Goal: Navigation & Orientation: Go to known website

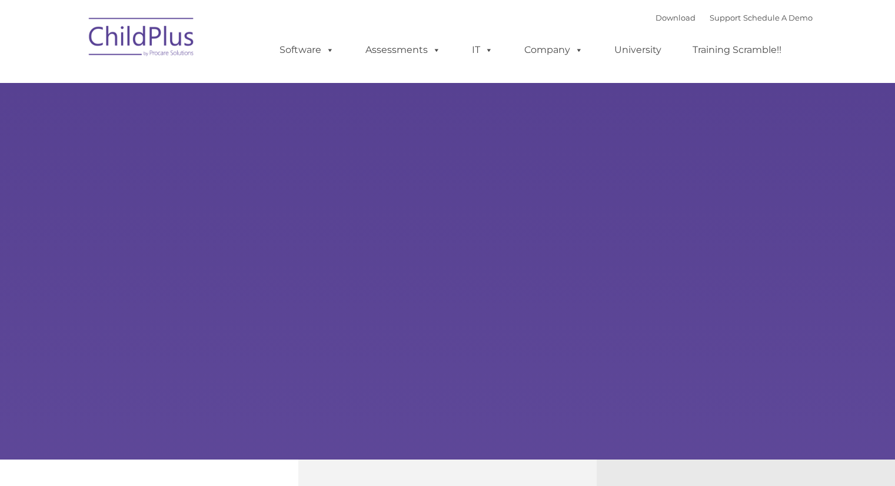
type input ""
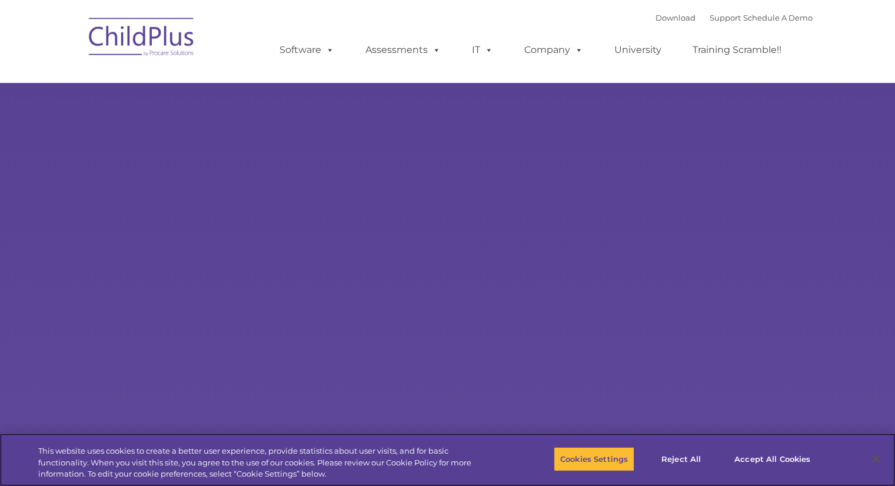
select select "MEDIUM"
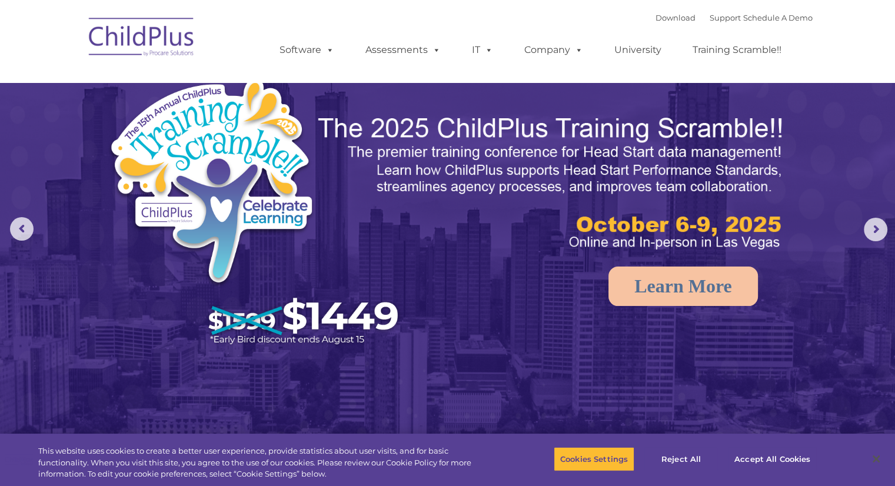
click at [171, 17] on img at bounding box center [142, 38] width 118 height 59
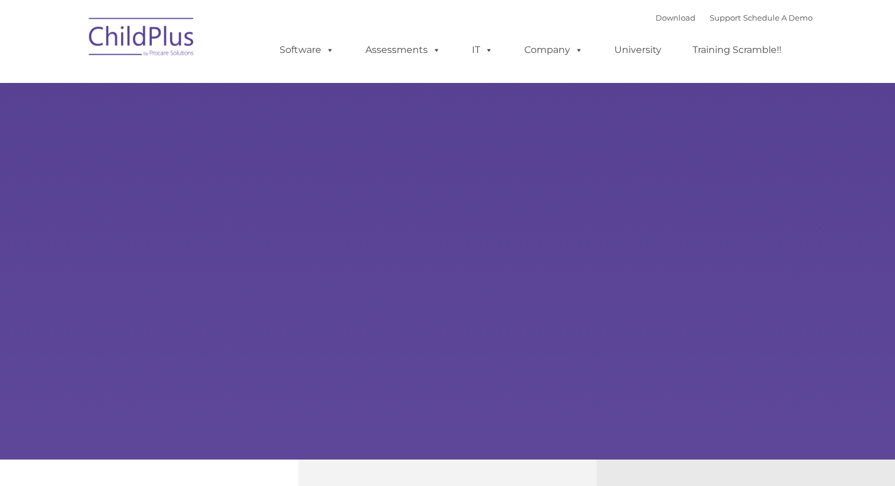
select select "MEDIUM"
type input ""
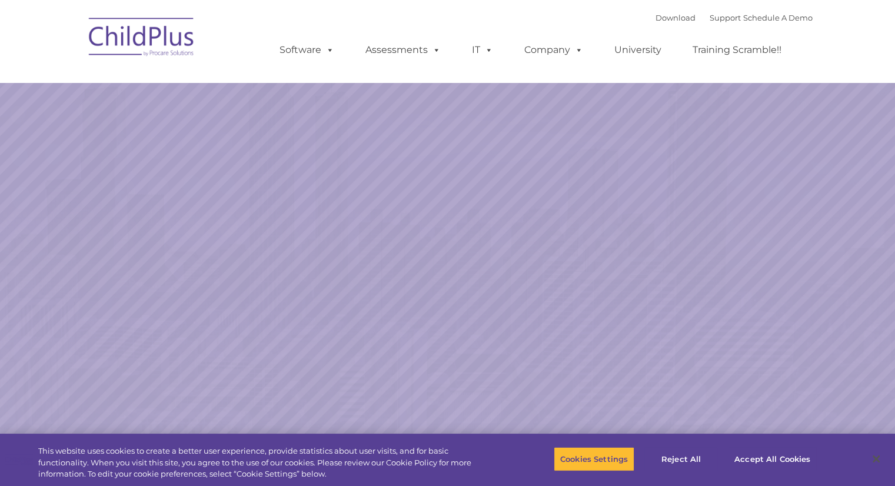
select select "MEDIUM"
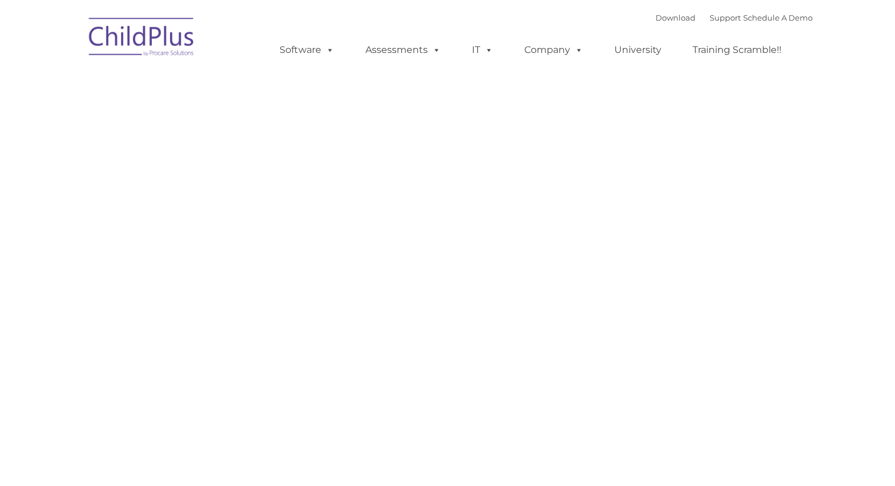
type input ""
